Goal: Browse casually: Explore the website without a specific task or goal

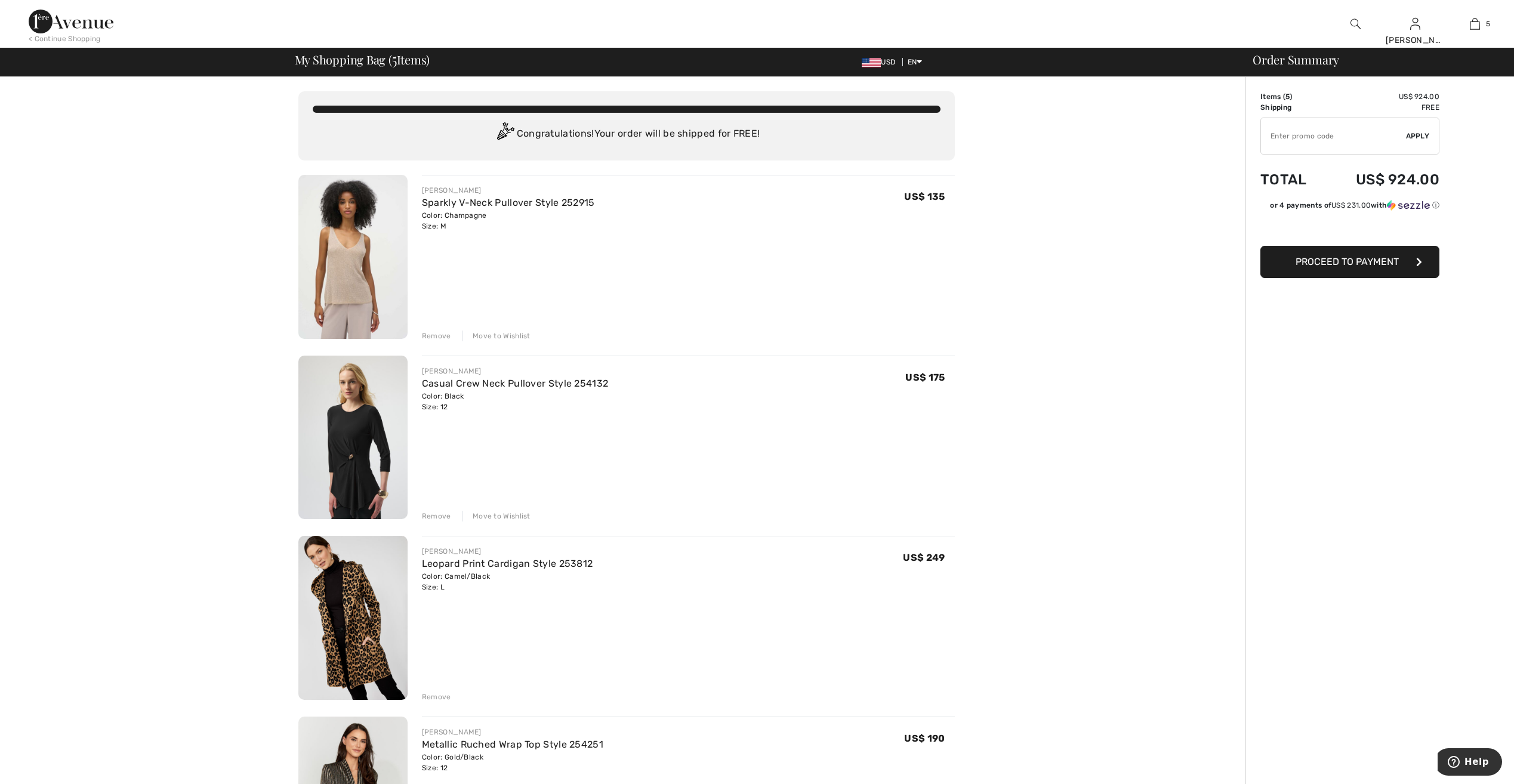
click at [507, 337] on div "Move to Wishlist" at bounding box center [496, 335] width 68 height 11
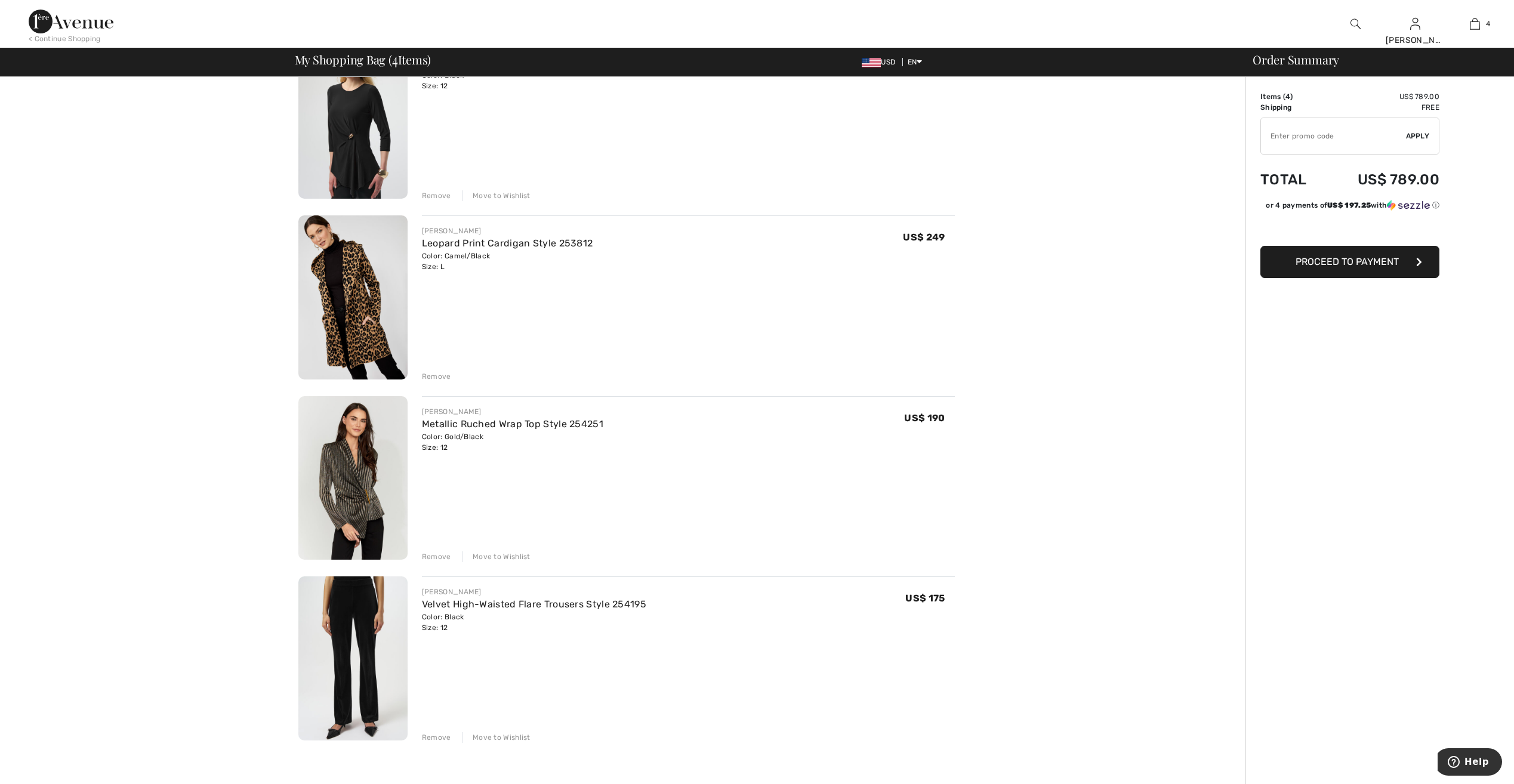
scroll to position [120, 0]
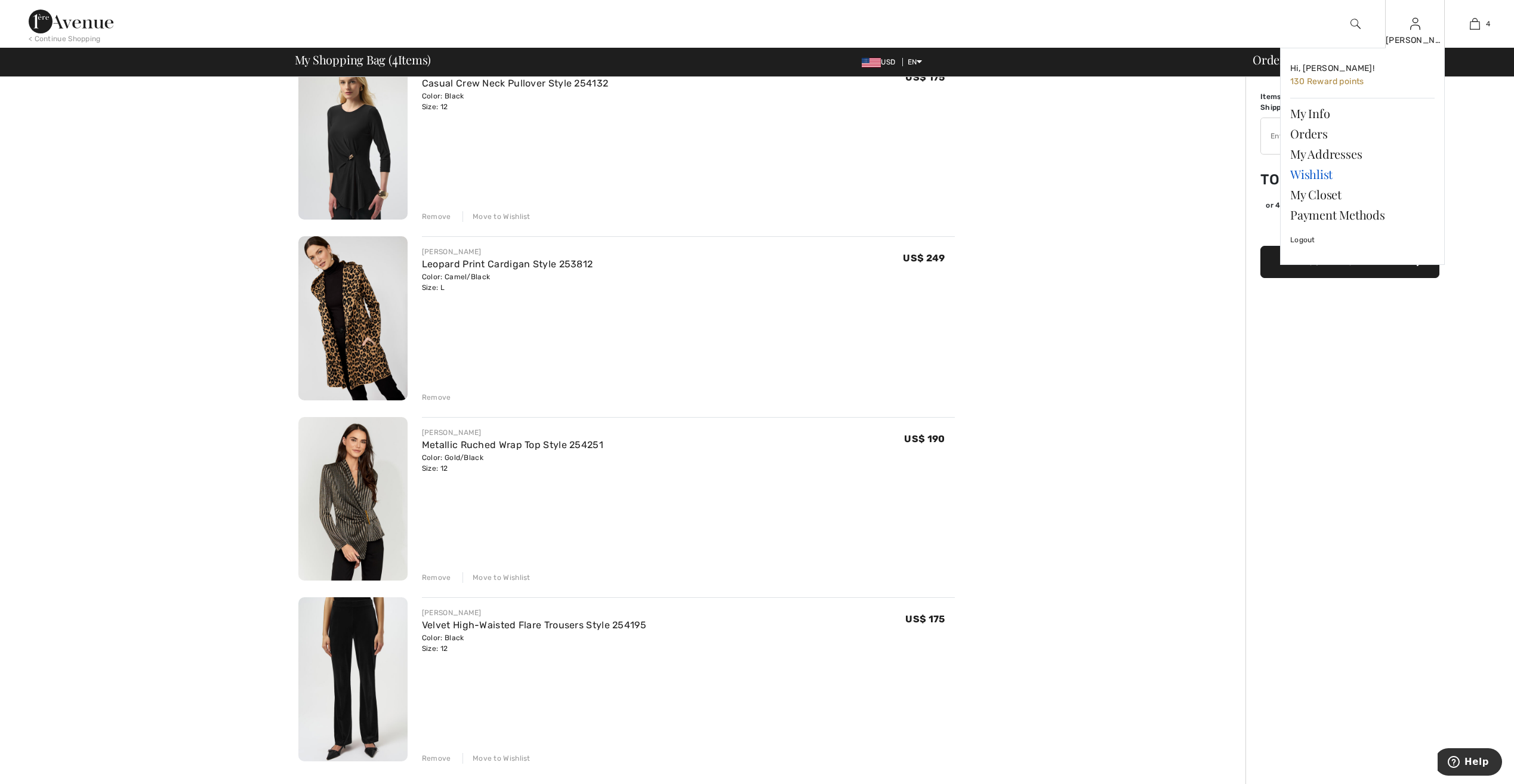
click at [1322, 174] on link "Wishlist" at bounding box center [1362, 173] width 145 height 20
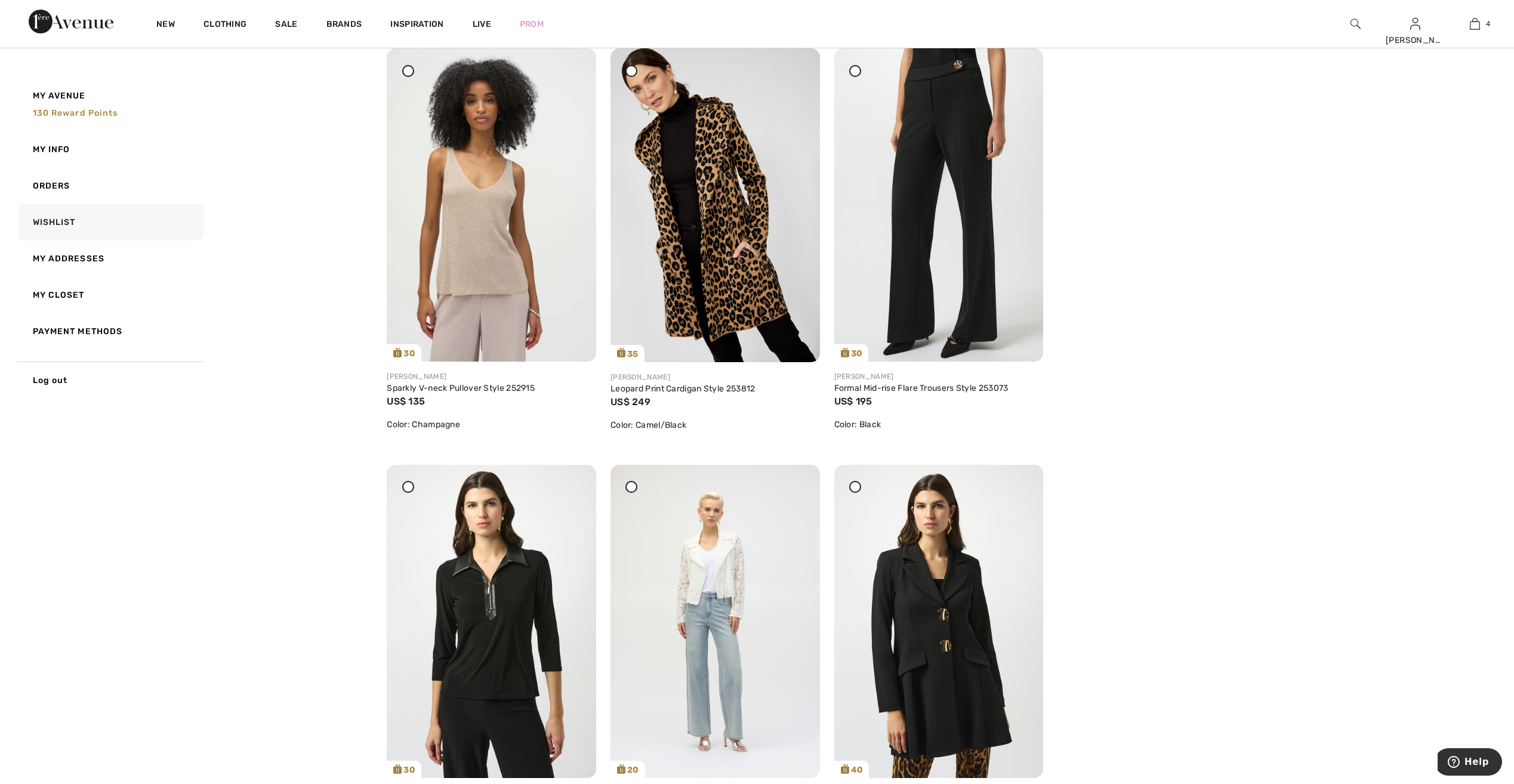
scroll to position [179, 0]
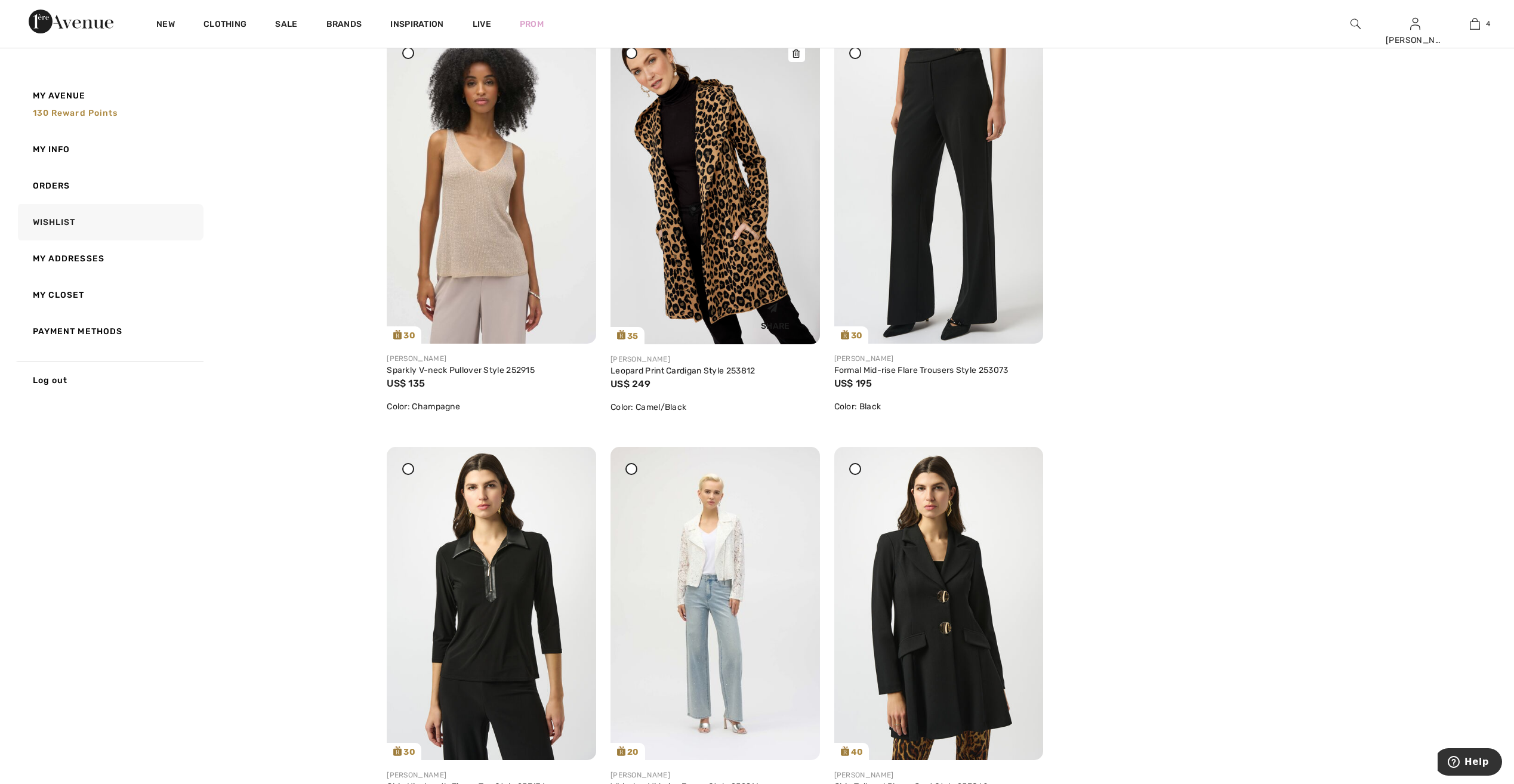
click at [668, 171] on img at bounding box center [715, 188] width 210 height 314
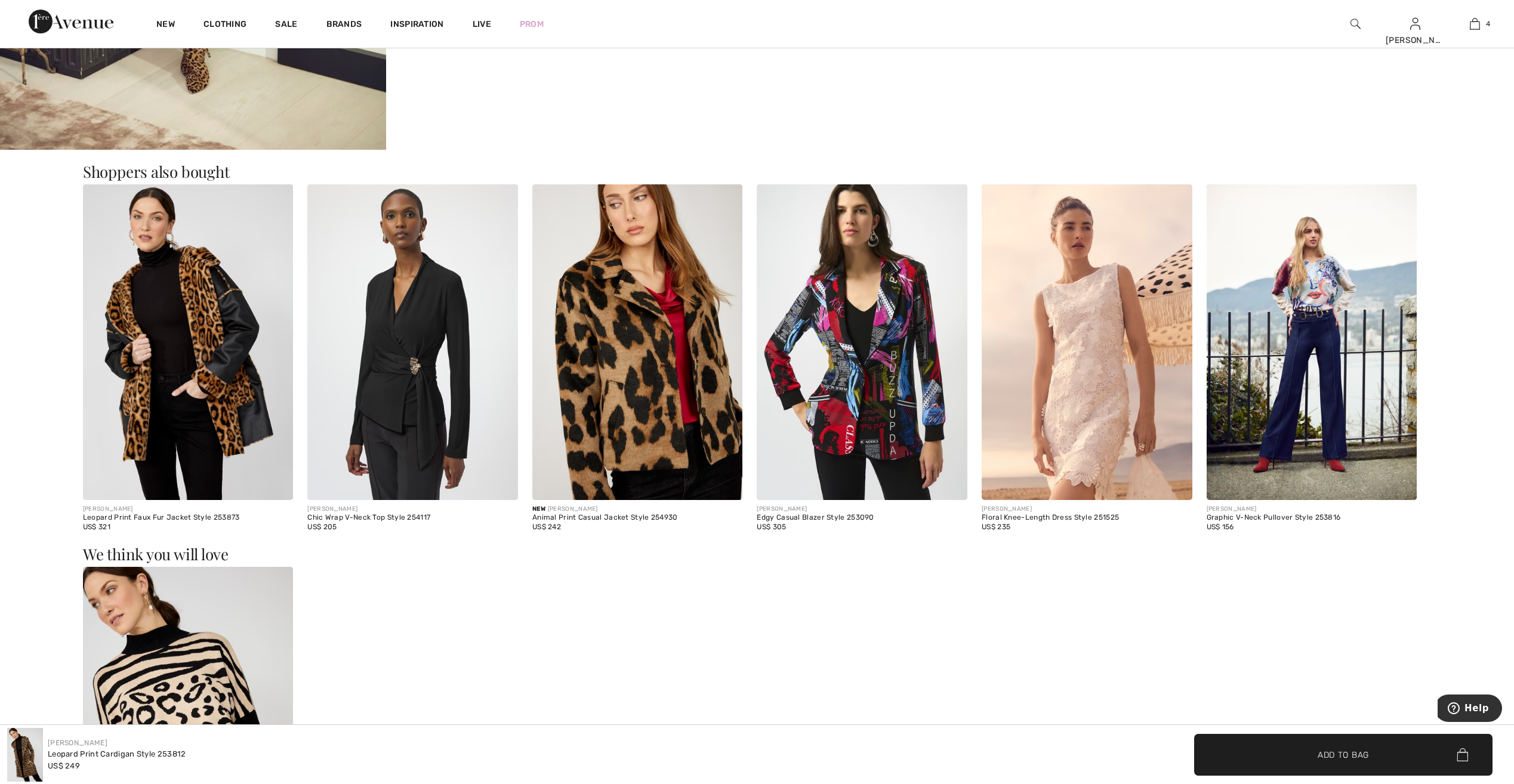
scroll to position [1969, 0]
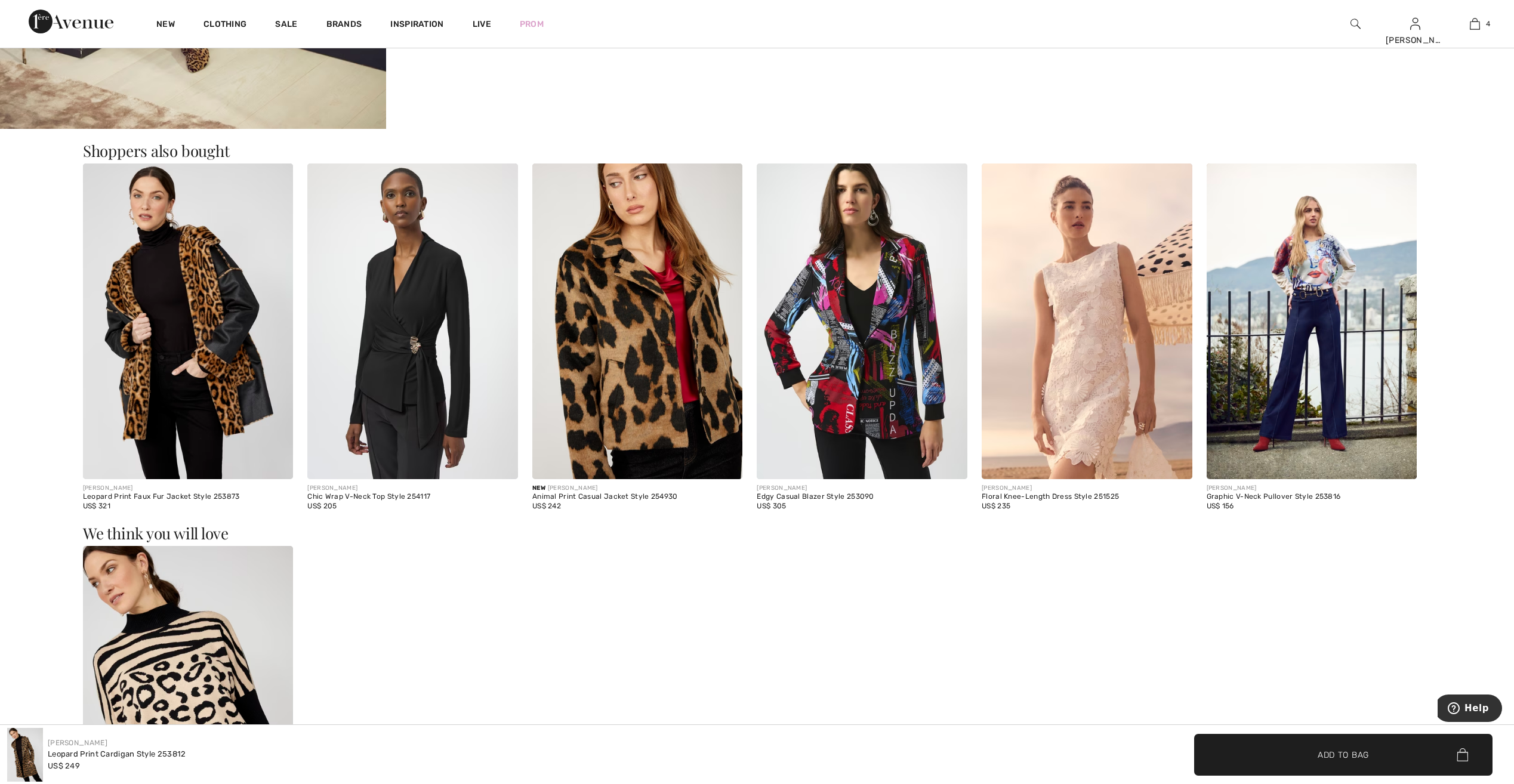
click at [210, 289] on img at bounding box center [189, 322] width 211 height 316
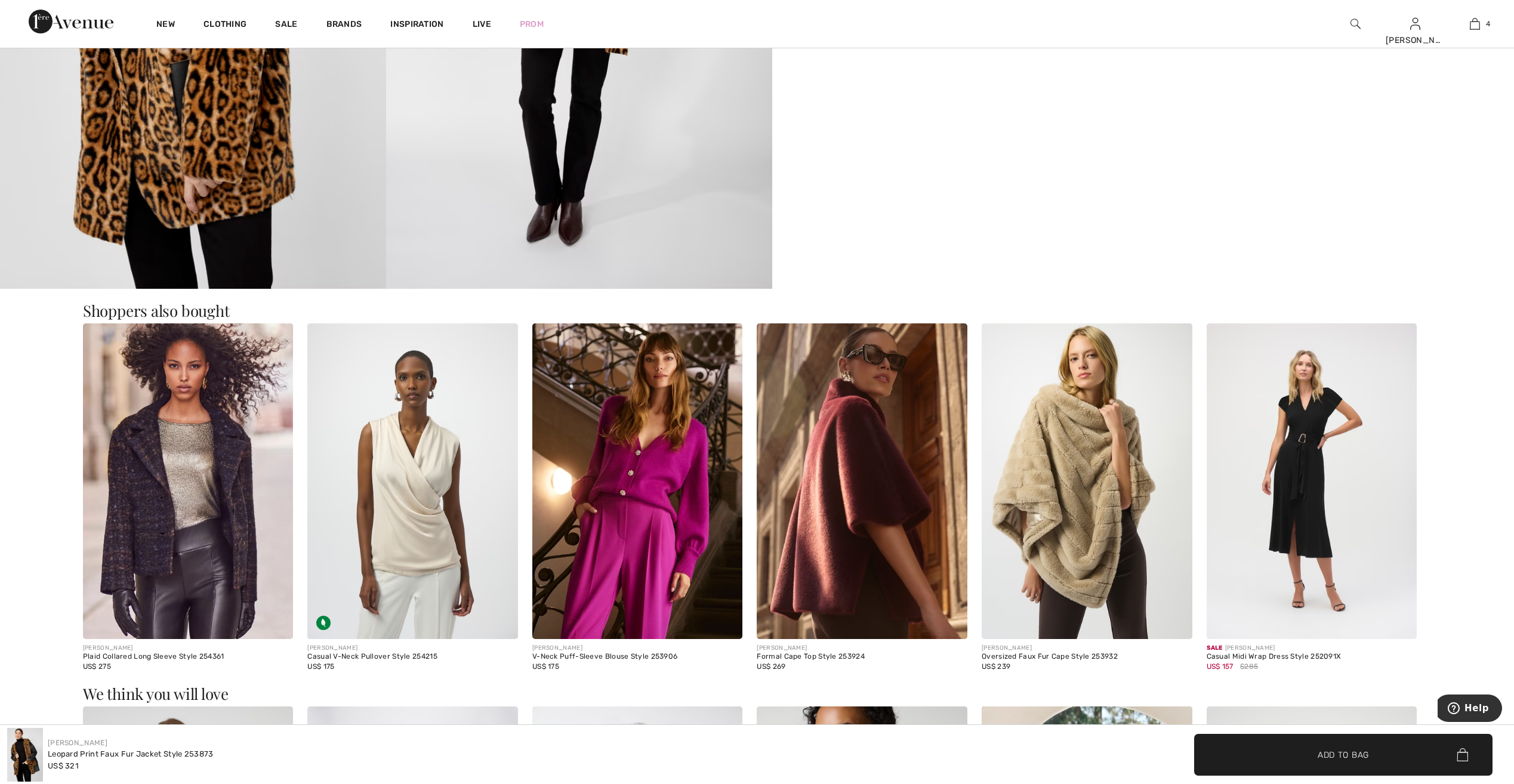
scroll to position [1312, 0]
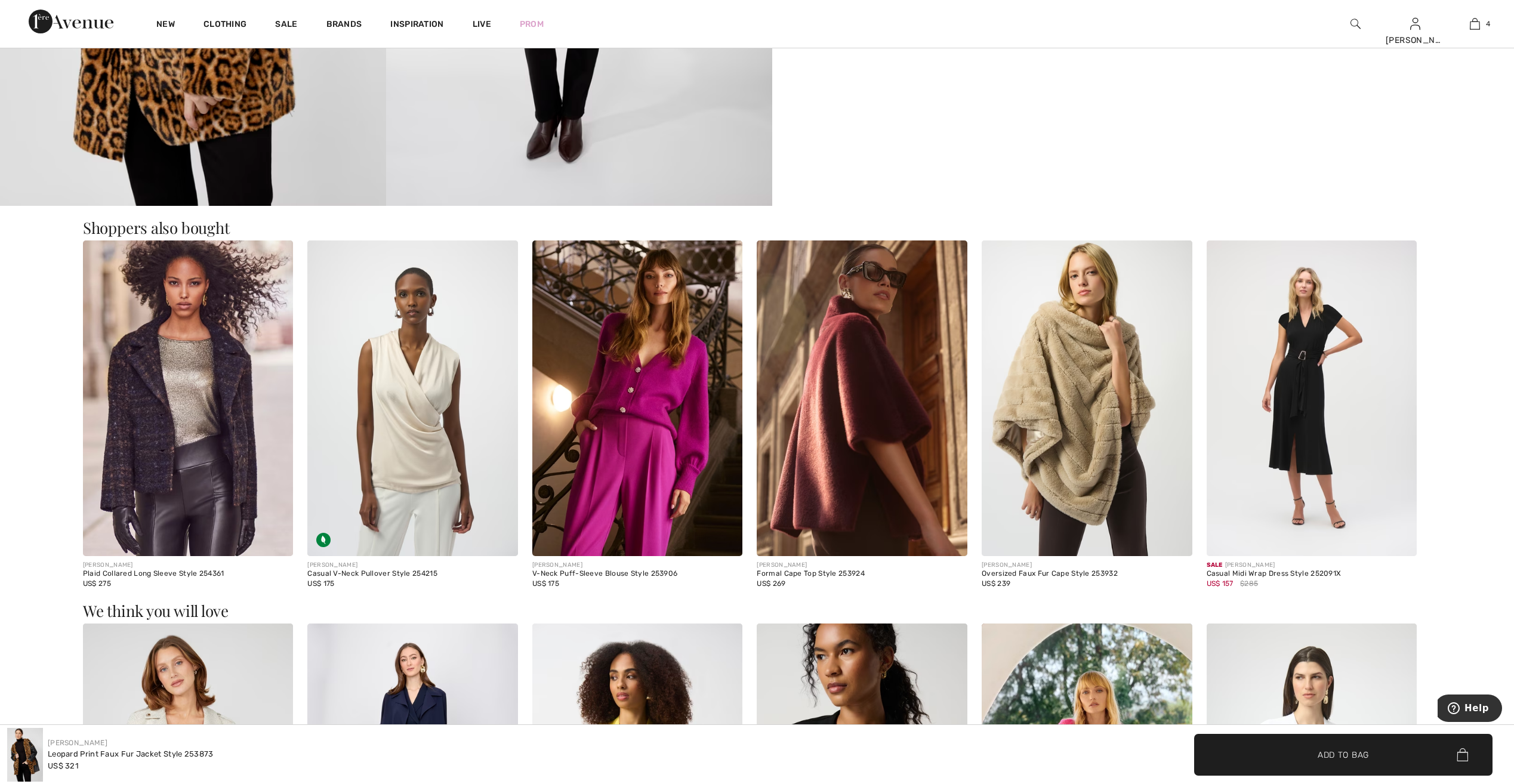
click at [192, 414] on img at bounding box center [189, 398] width 211 height 316
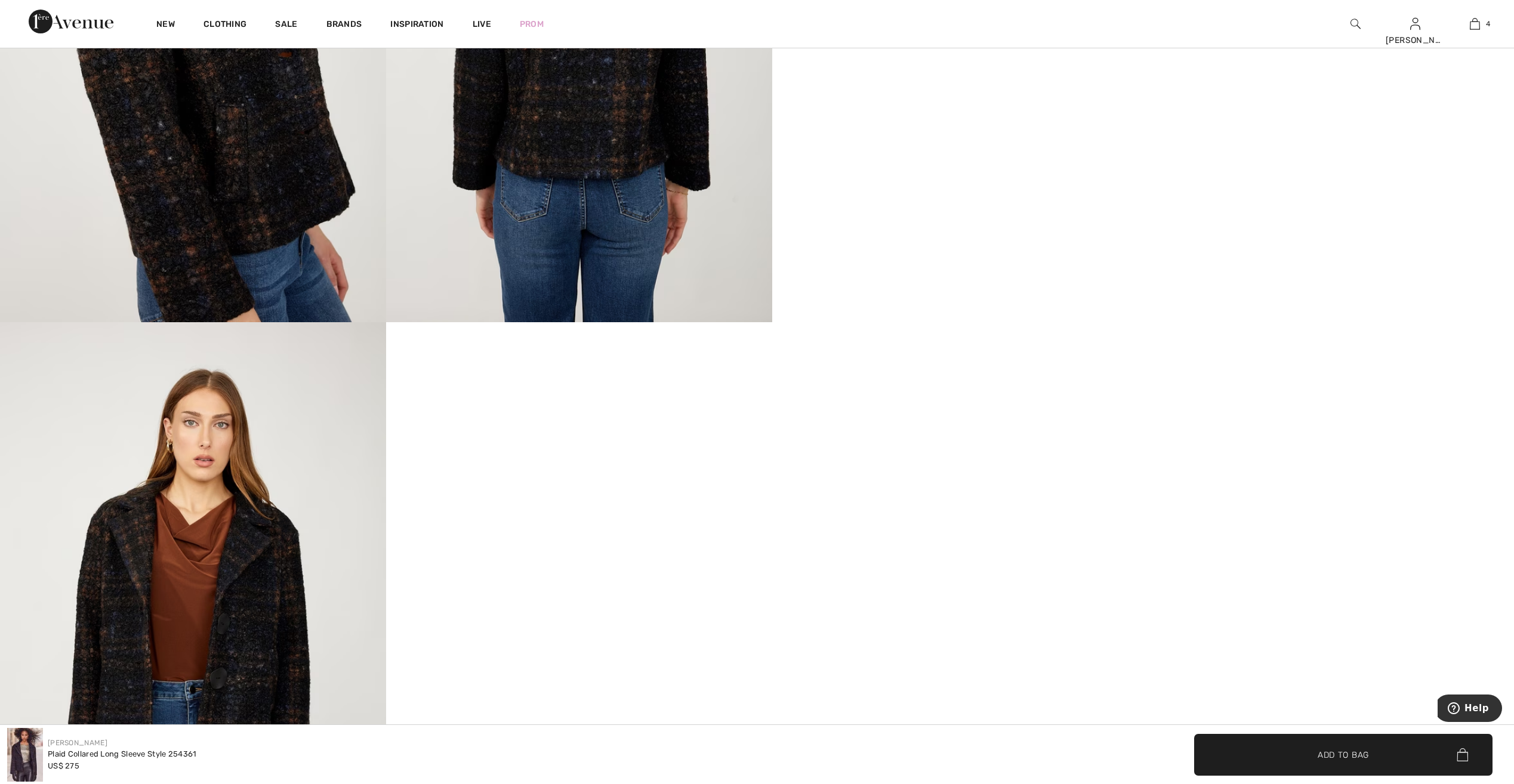
scroll to position [1312, 0]
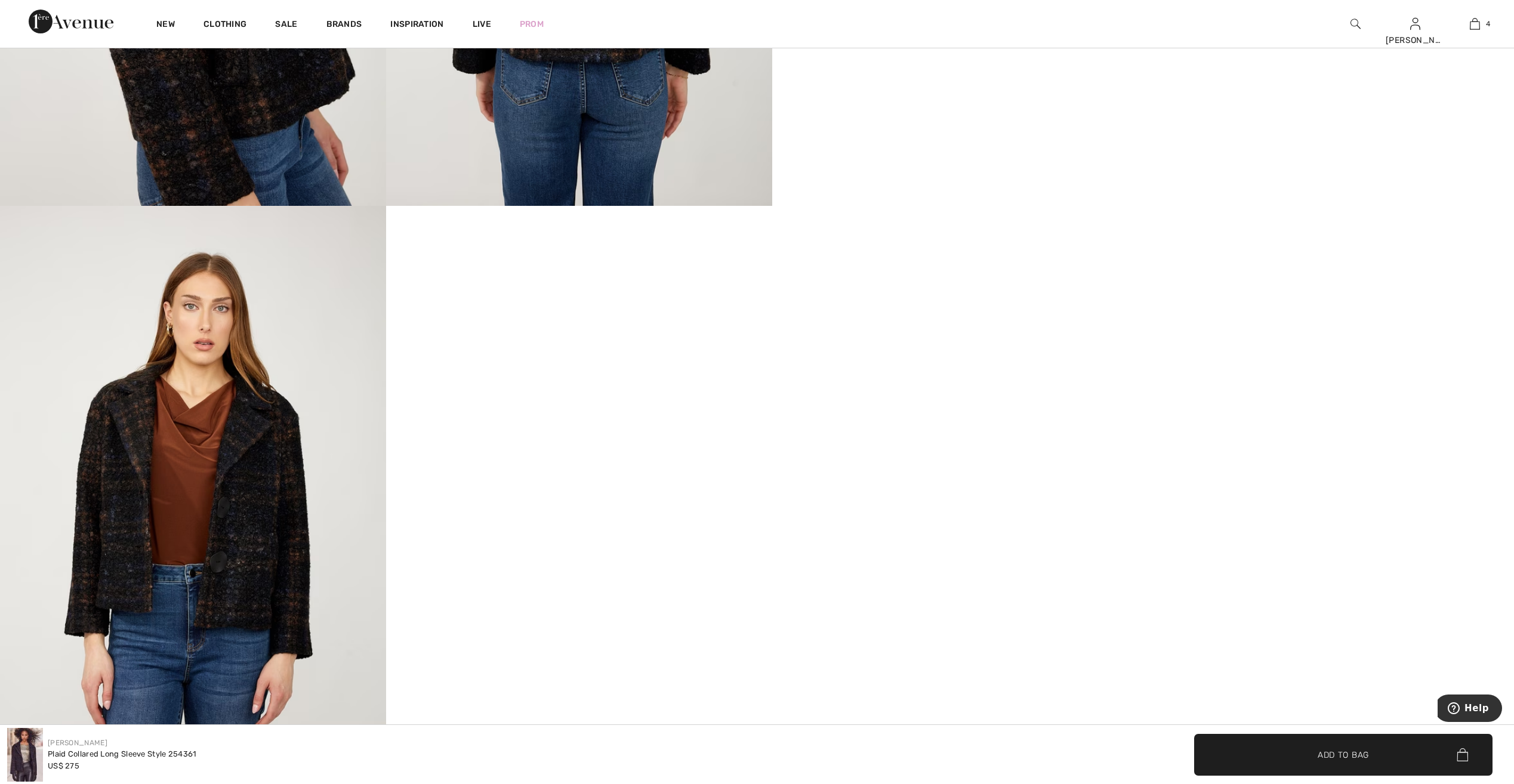
click at [185, 460] on img at bounding box center [192, 495] width 386 height 579
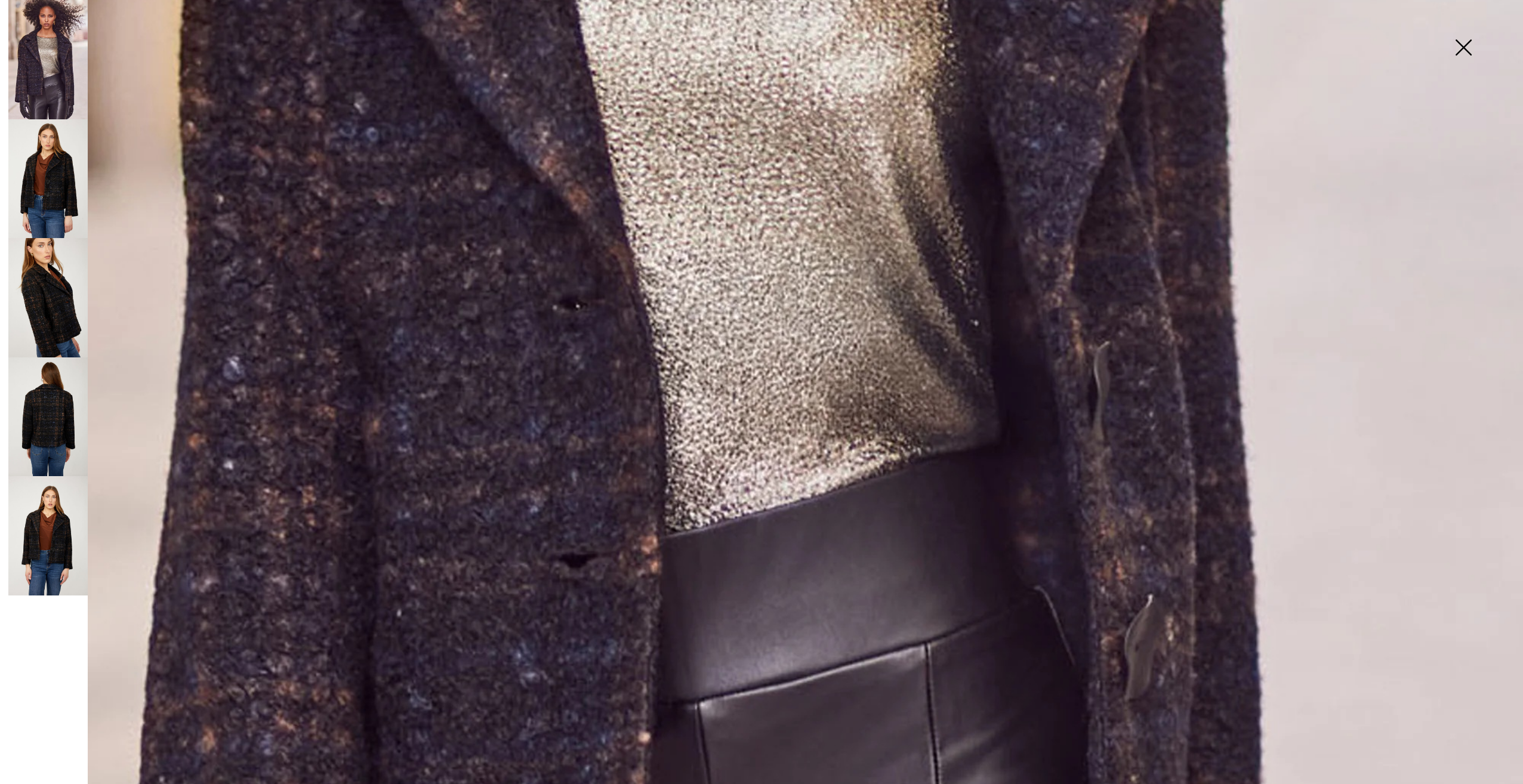
scroll to position [1133, 0]
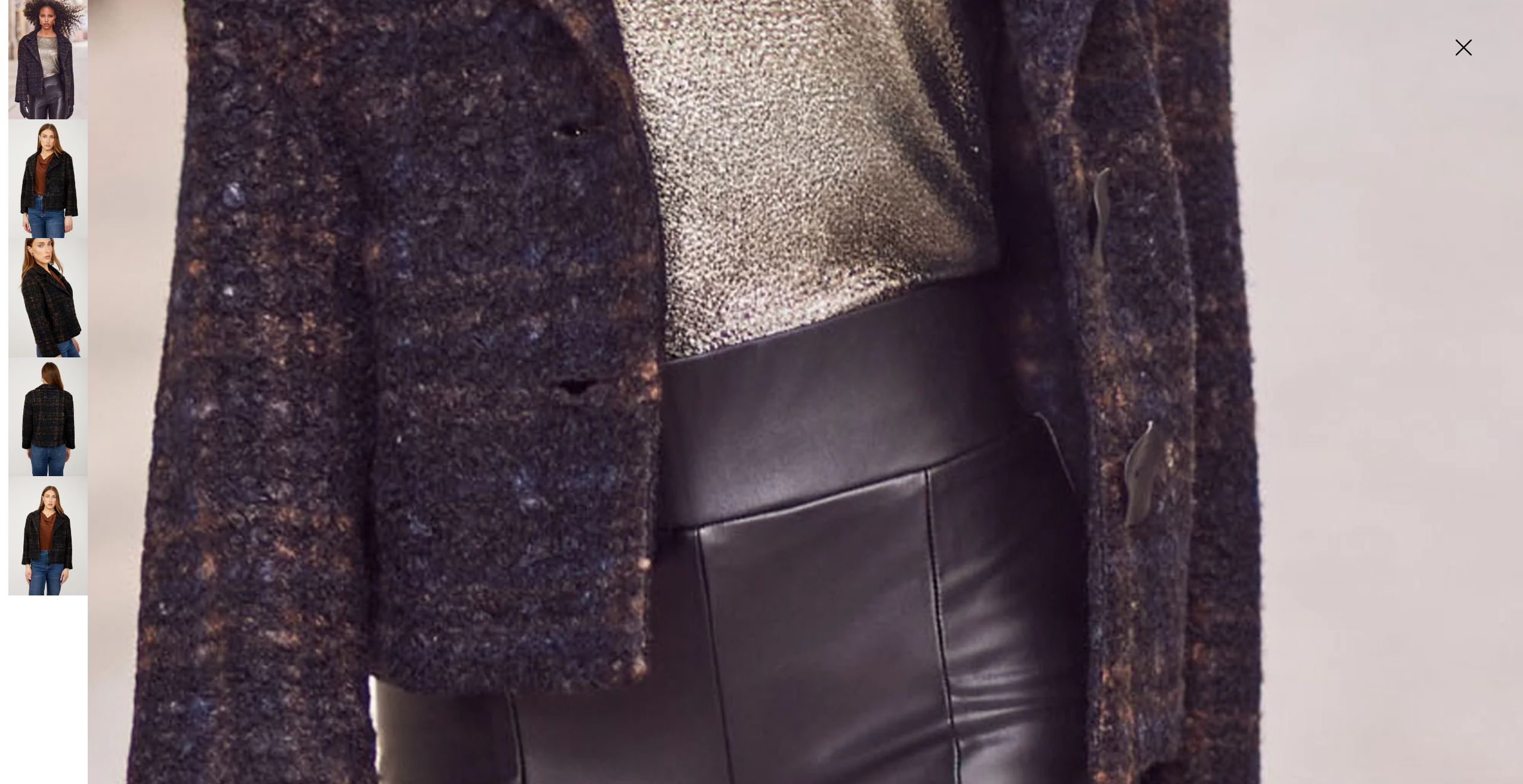
click at [21, 551] on img at bounding box center [48, 535] width 79 height 120
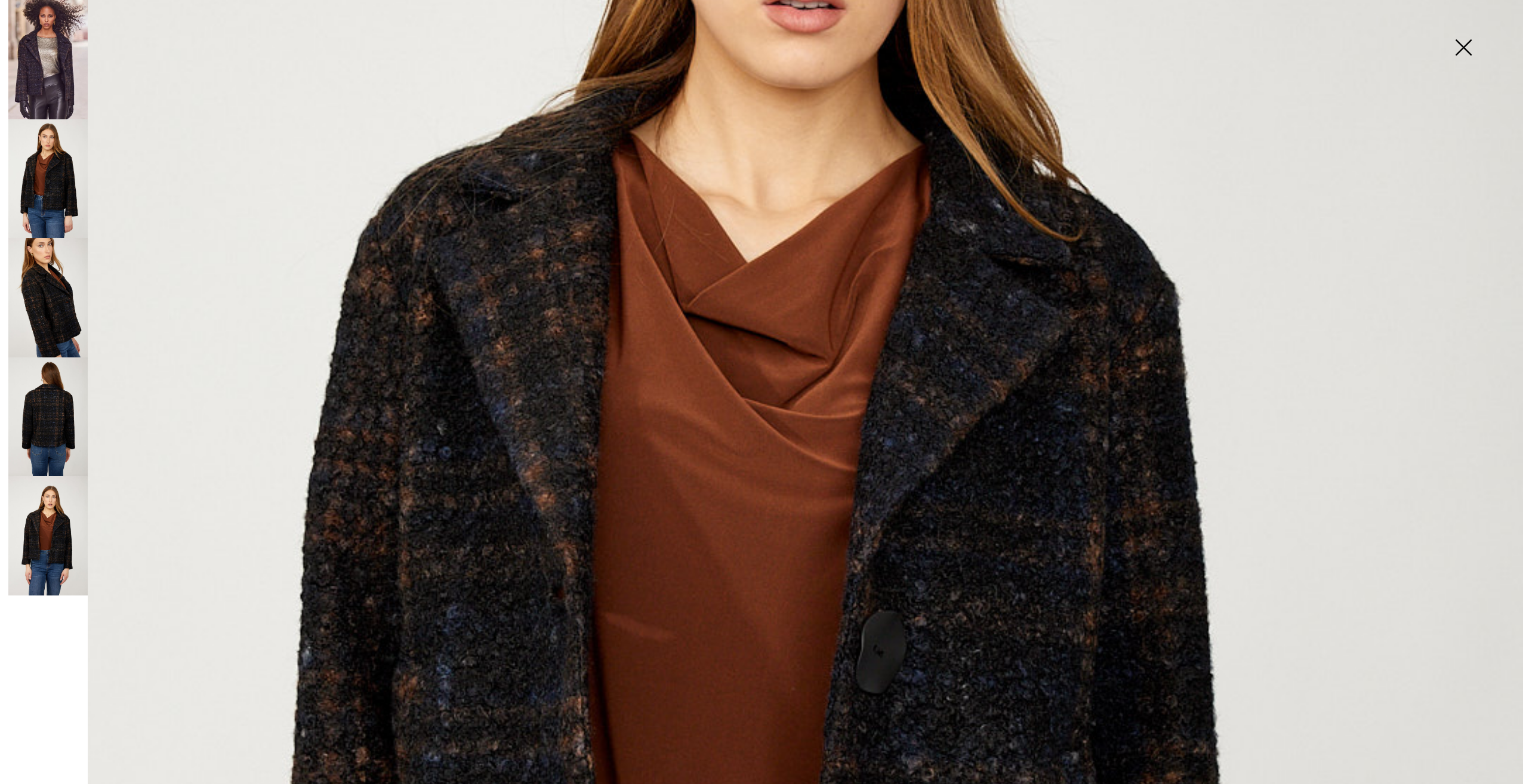
scroll to position [537, 0]
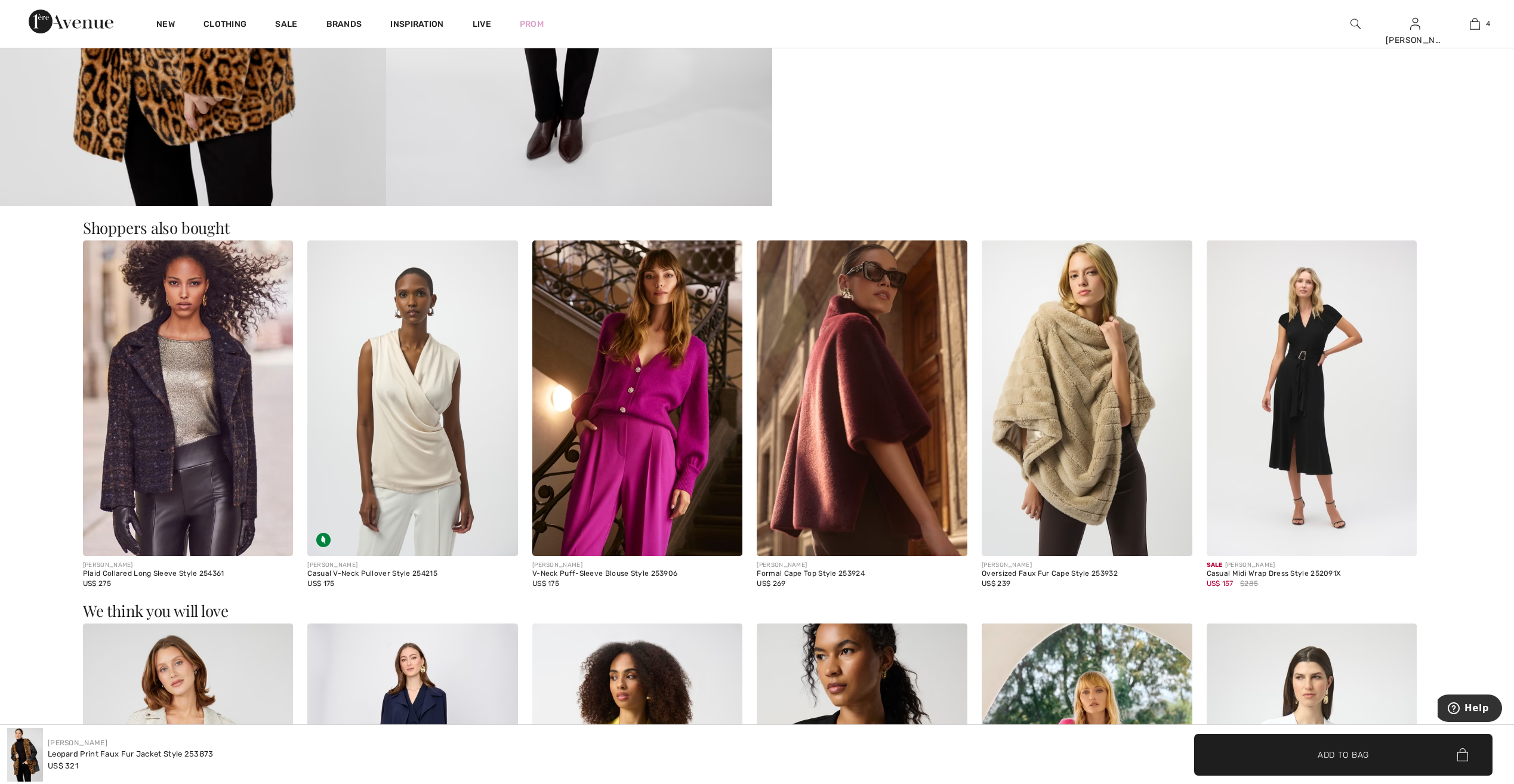
click at [195, 426] on img at bounding box center [189, 398] width 211 height 316
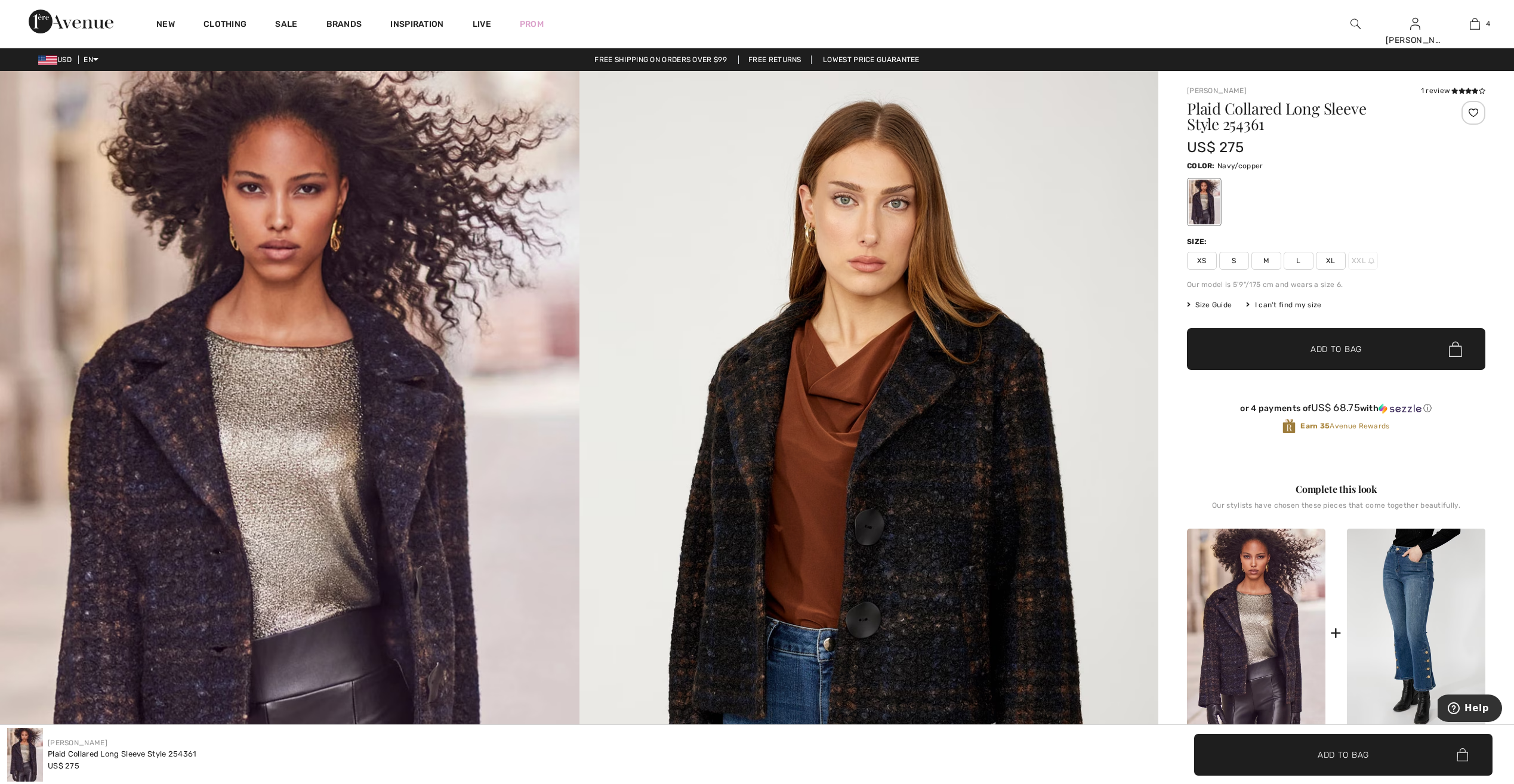
drag, startPoint x: 848, startPoint y: 421, endPoint x: 848, endPoint y: 412, distance: 9.0
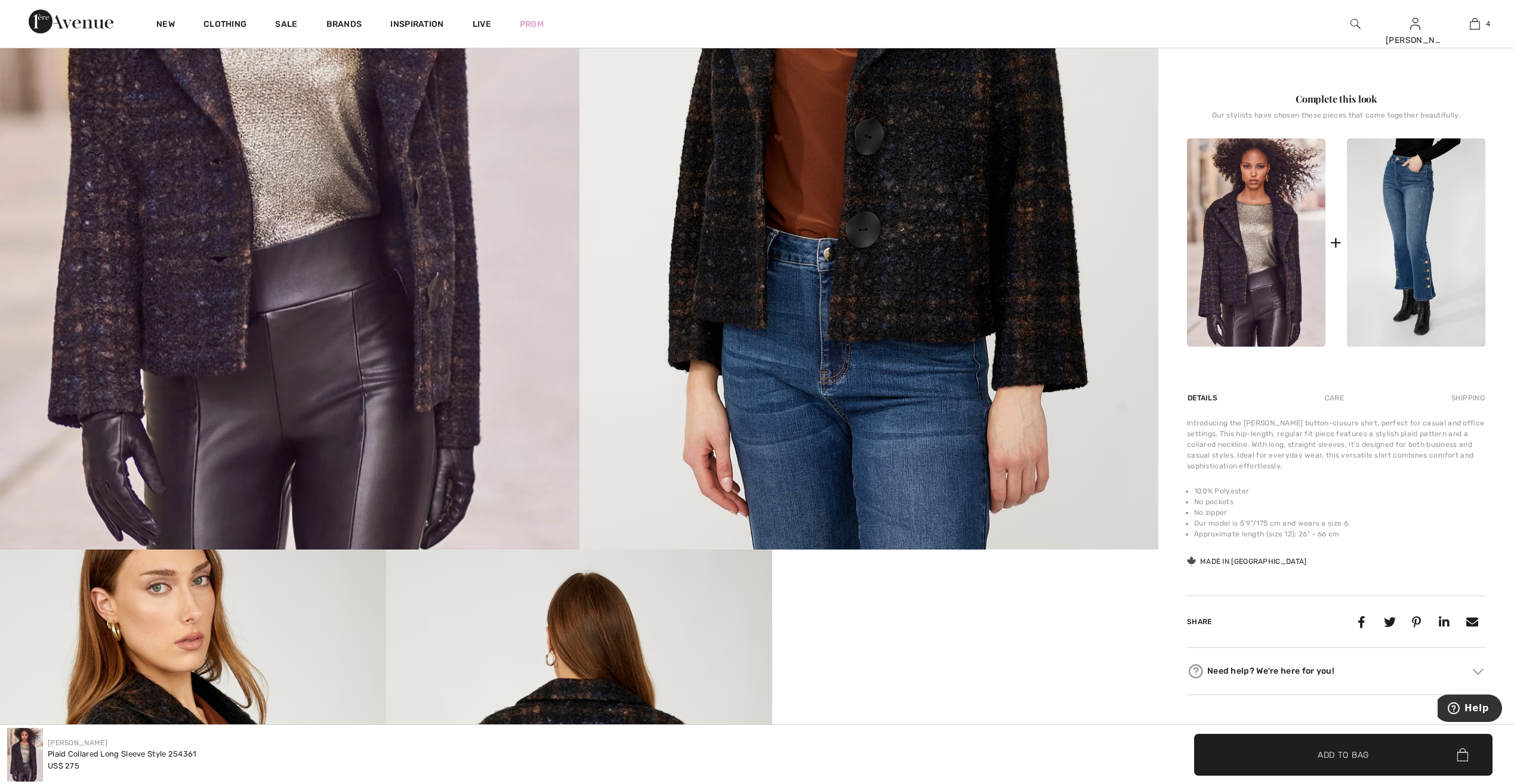
scroll to position [417, 0]
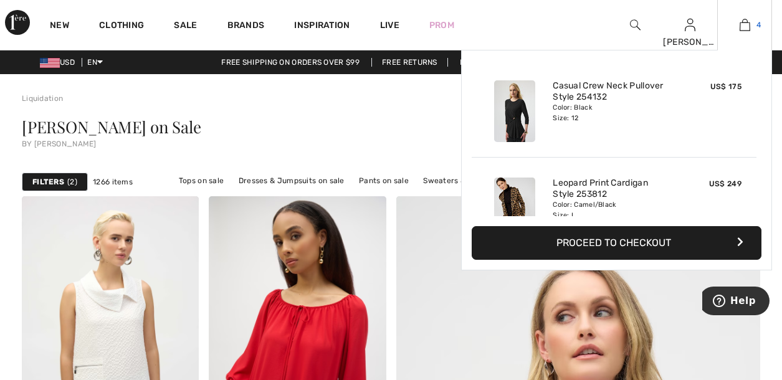
click at [742, 24] on img at bounding box center [745, 24] width 11 height 15
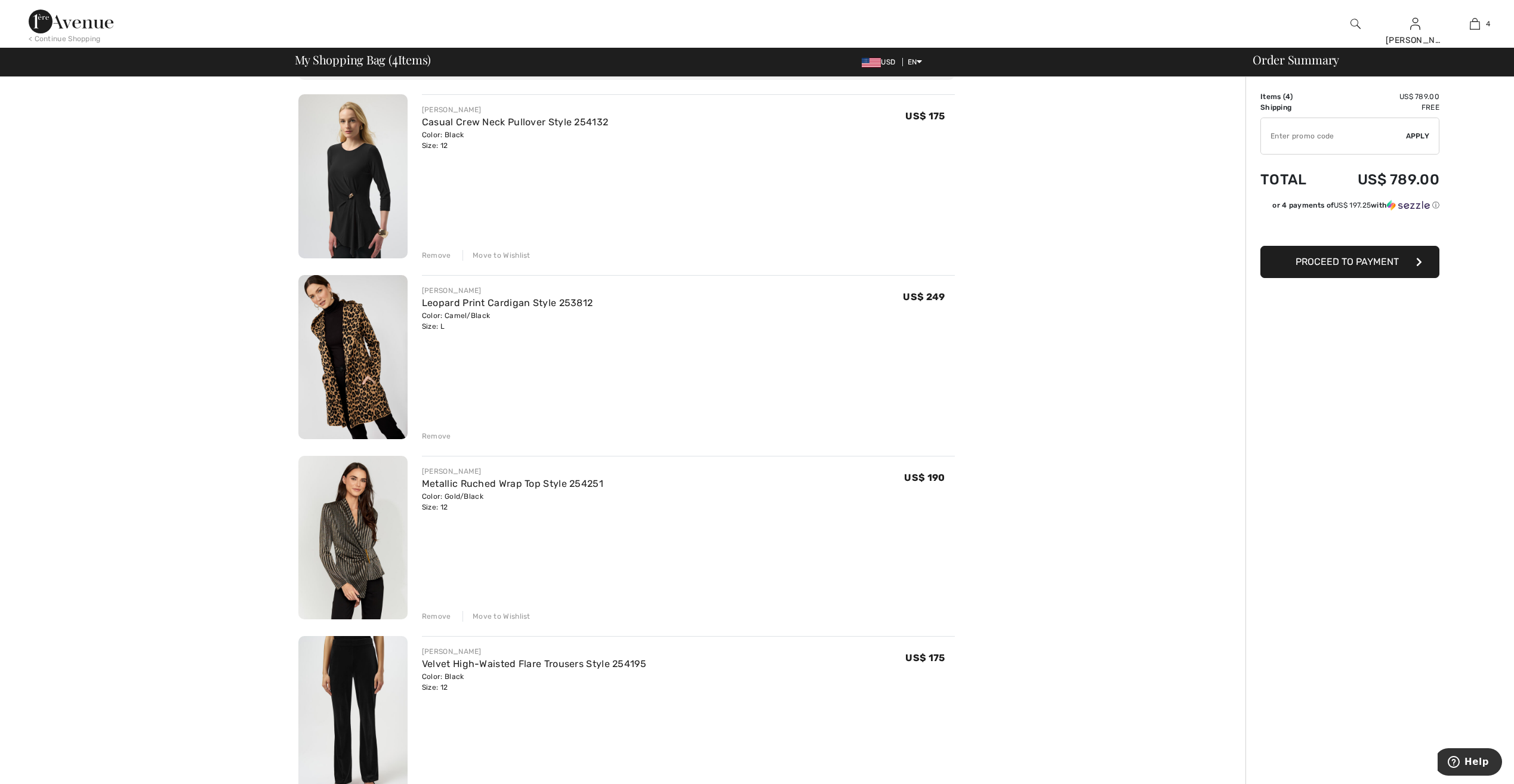
scroll to position [59, 0]
